Goal: Use online tool/utility: Utilize a website feature to perform a specific function

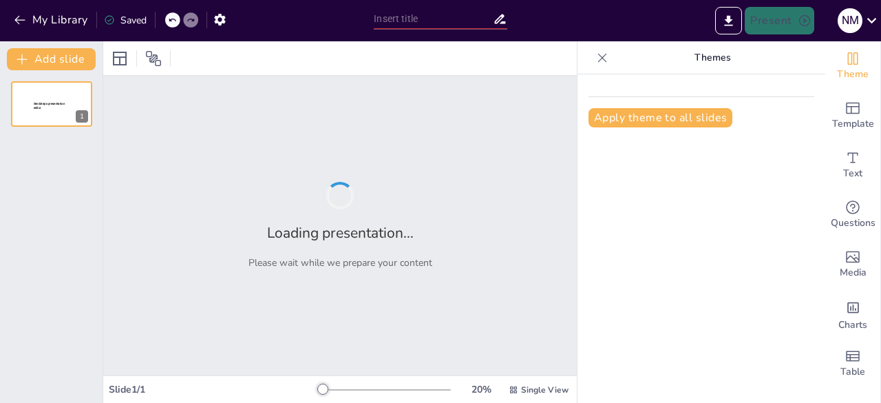
type input "Mengelola dan Analisis Bisnis Kuliner Cafe"
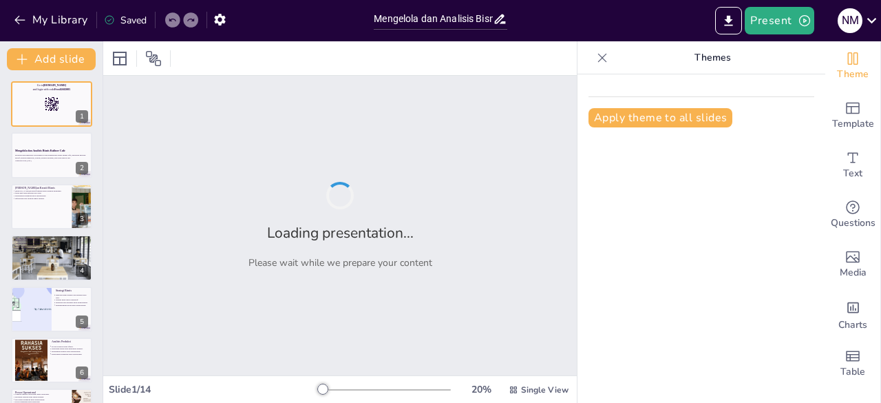
checkbox input "true"
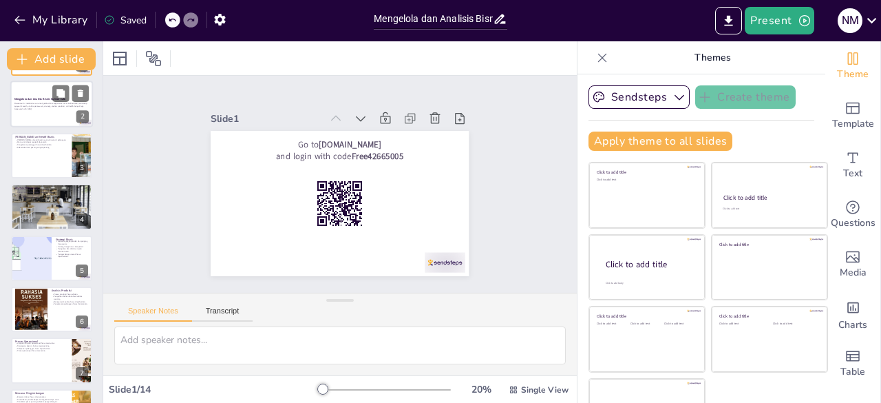
scroll to position [50, 0]
click at [371, 119] on icon at bounding box center [379, 127] width 17 height 17
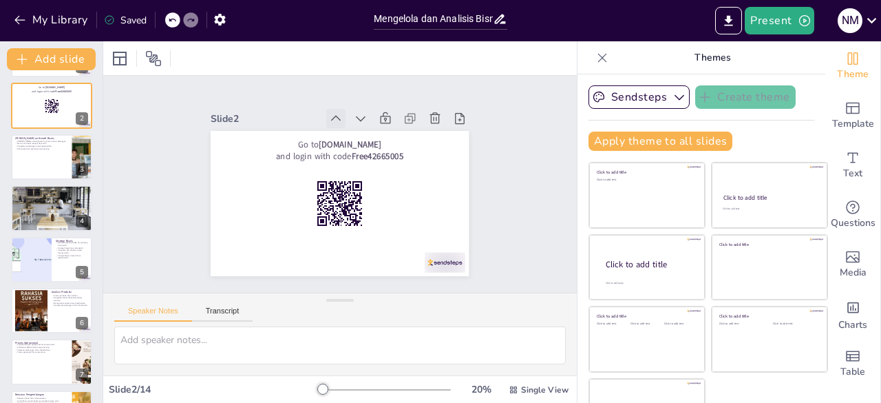
click at [341, 114] on icon at bounding box center [349, 119] width 17 height 17
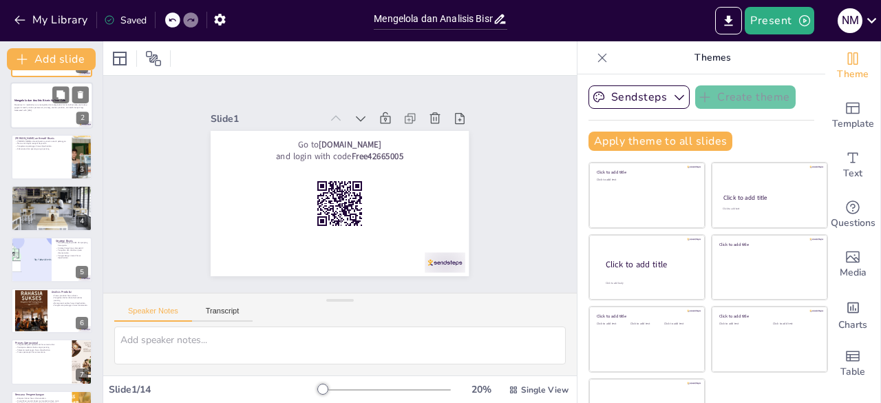
click at [45, 116] on div at bounding box center [51, 106] width 83 height 47
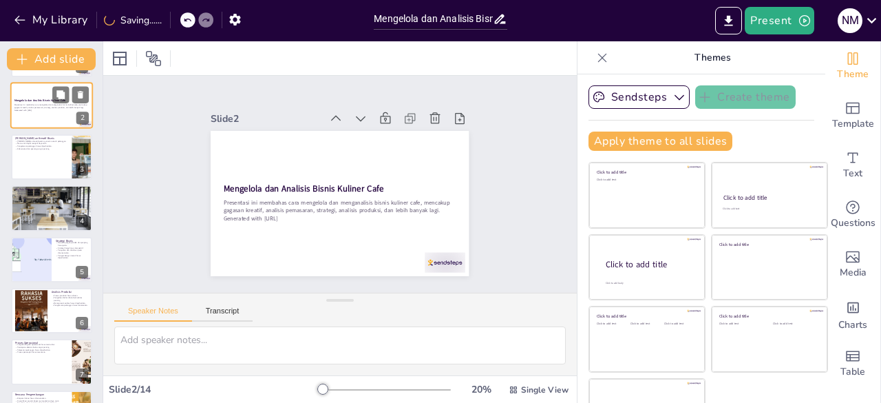
scroll to position [0, 0]
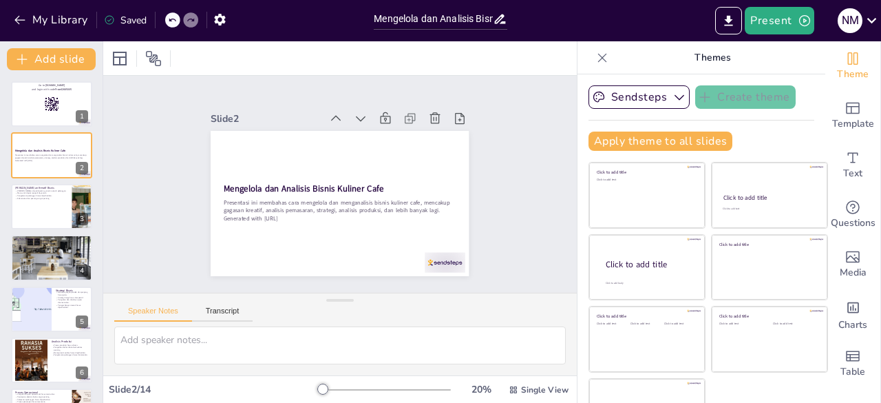
checkbox input "true"
click at [36, 206] on div at bounding box center [51, 206] width 83 height 47
type textarea "Kreativitas dalam bisnis cafe sangat penting untuk menarik perhatian pelanggan.…"
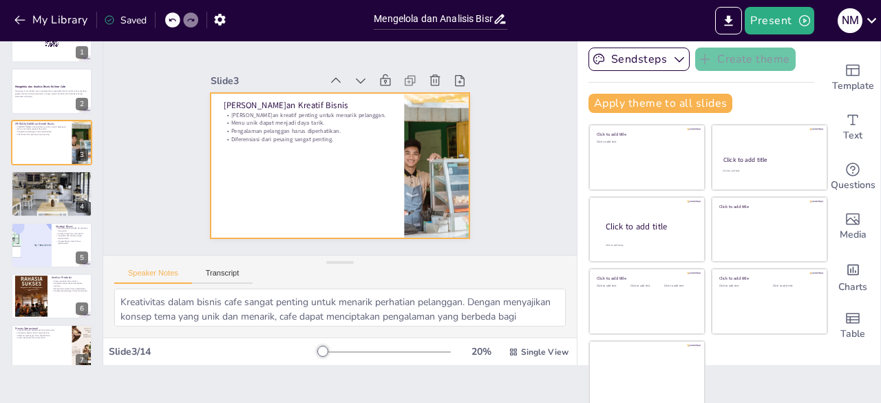
scroll to position [28, 0]
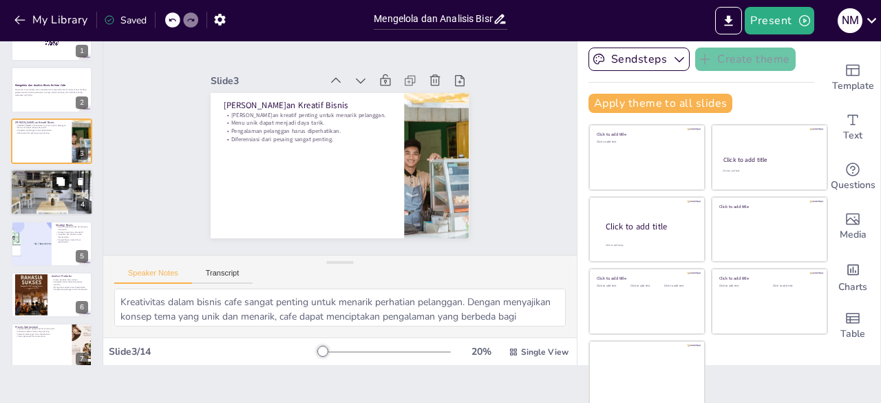
checkbox input "true"
click at [65, 184] on icon at bounding box center [61, 182] width 10 height 10
type textarea "Identifikasi target pasar adalah langkah pertama dalam analisis pemasaran. Deng…"
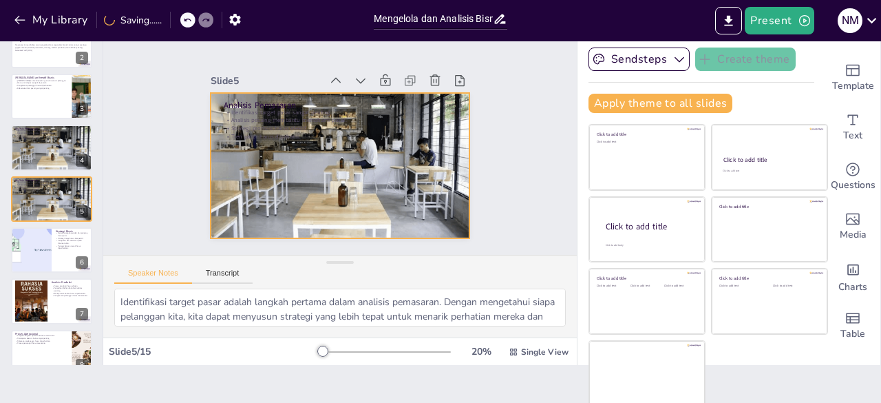
scroll to position [0, 0]
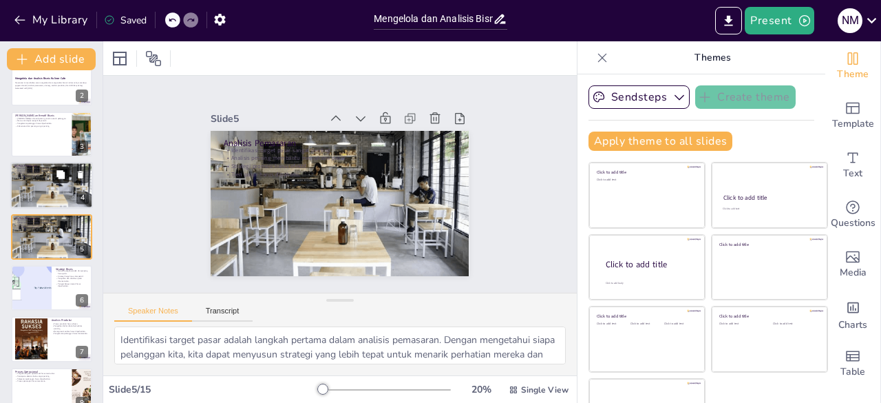
checkbox input "true"
click at [56, 177] on icon at bounding box center [61, 175] width 10 height 10
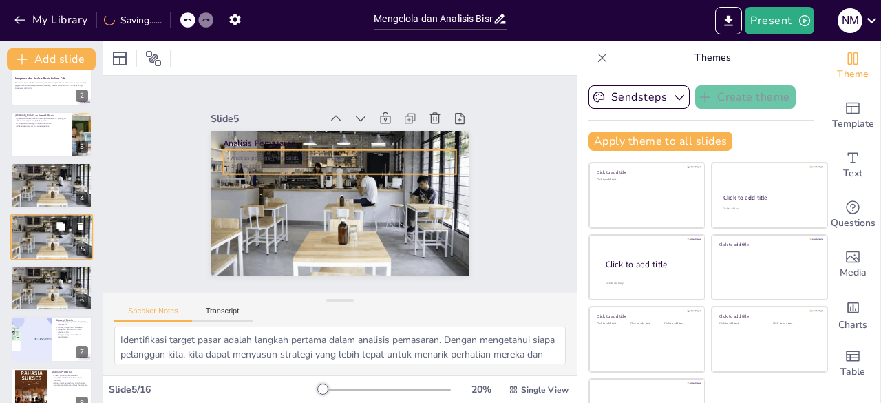
click at [39, 220] on p "Identifikasi target pasar sangat penting." at bounding box center [51, 219] width 74 height 3
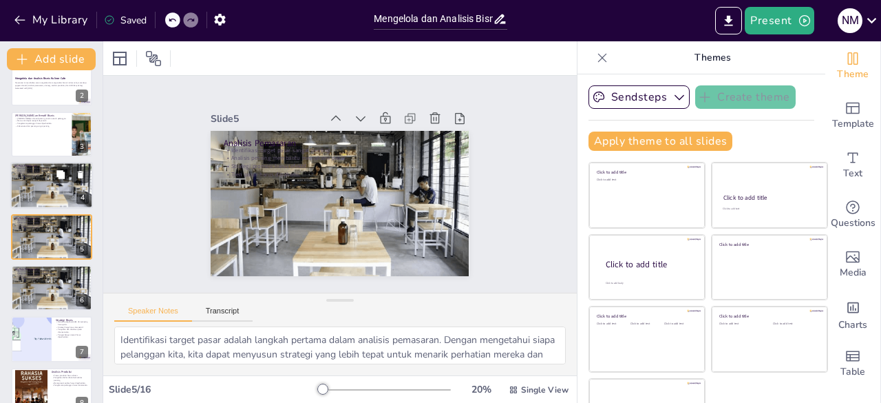
click at [36, 175] on p "Tren pasar harus dipahami." at bounding box center [51, 176] width 74 height 3
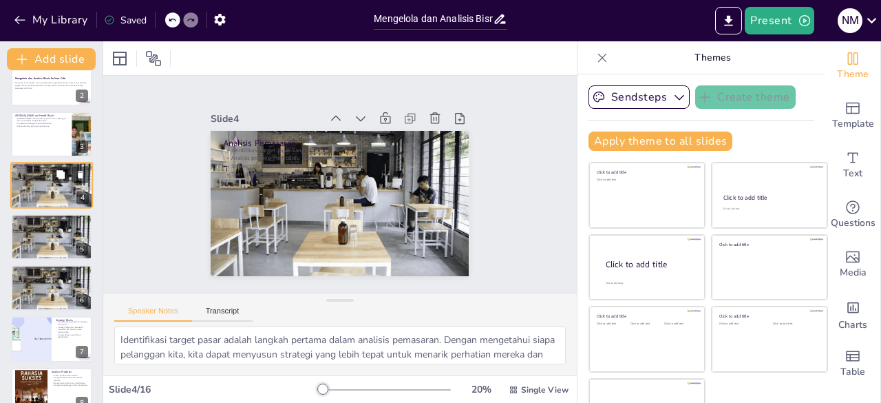
scroll to position [21, 0]
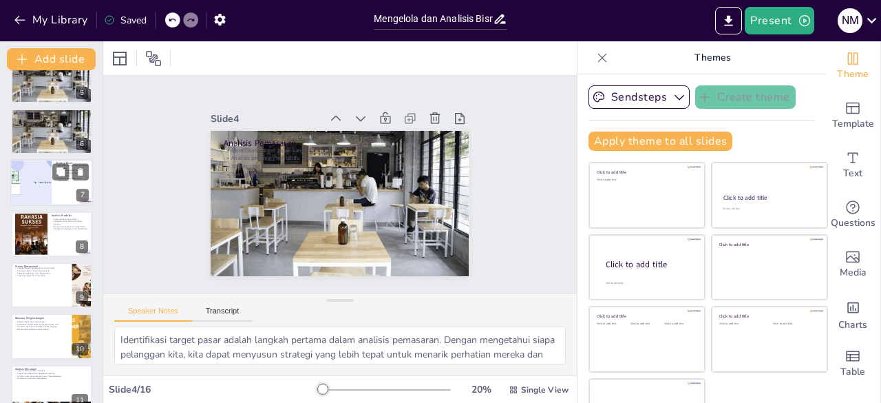
checkbox input "true"
click at [48, 182] on div at bounding box center [30, 183] width 93 height 47
type textarea "Memiliki rencana yang jelas untuk jangka pendek dan panjang sangat penting untu…"
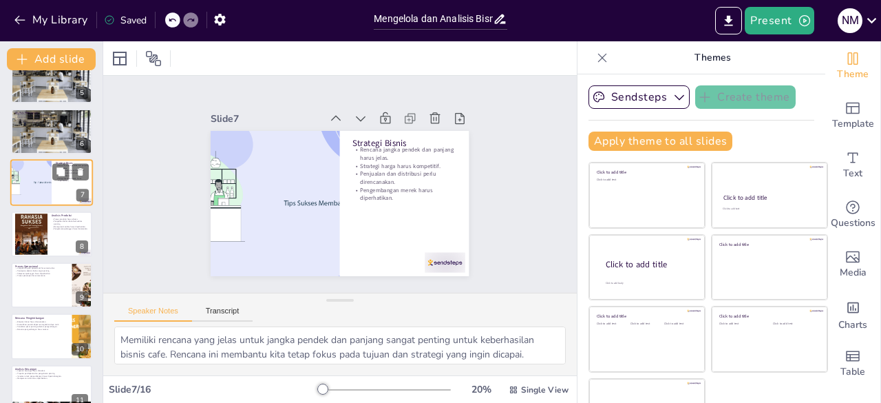
scroll to position [175, 0]
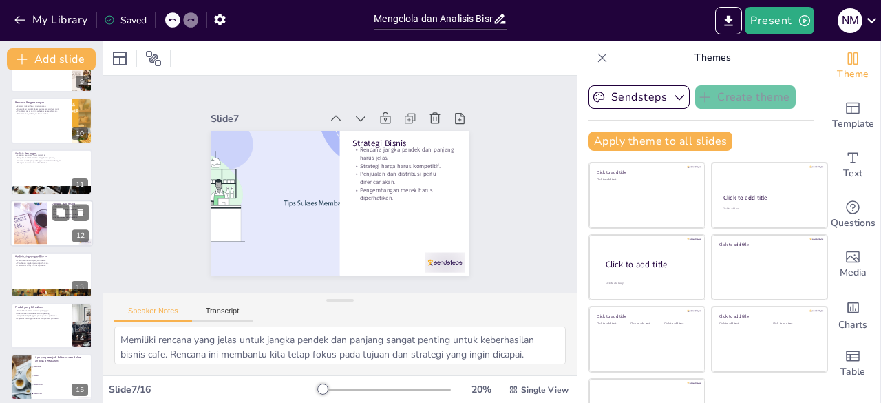
checkbox input "true"
click at [21, 225] on div at bounding box center [30, 223] width 63 height 42
type textarea "Mengidentifikasi risiko adalah langkah pertama dalam manajemen risiko. Dengan m…"
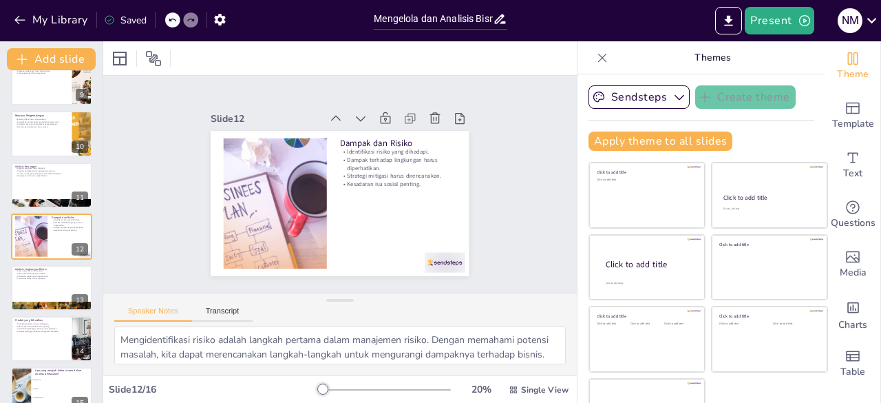
checkbox input "true"
